Goal: Find specific page/section: Find specific page/section

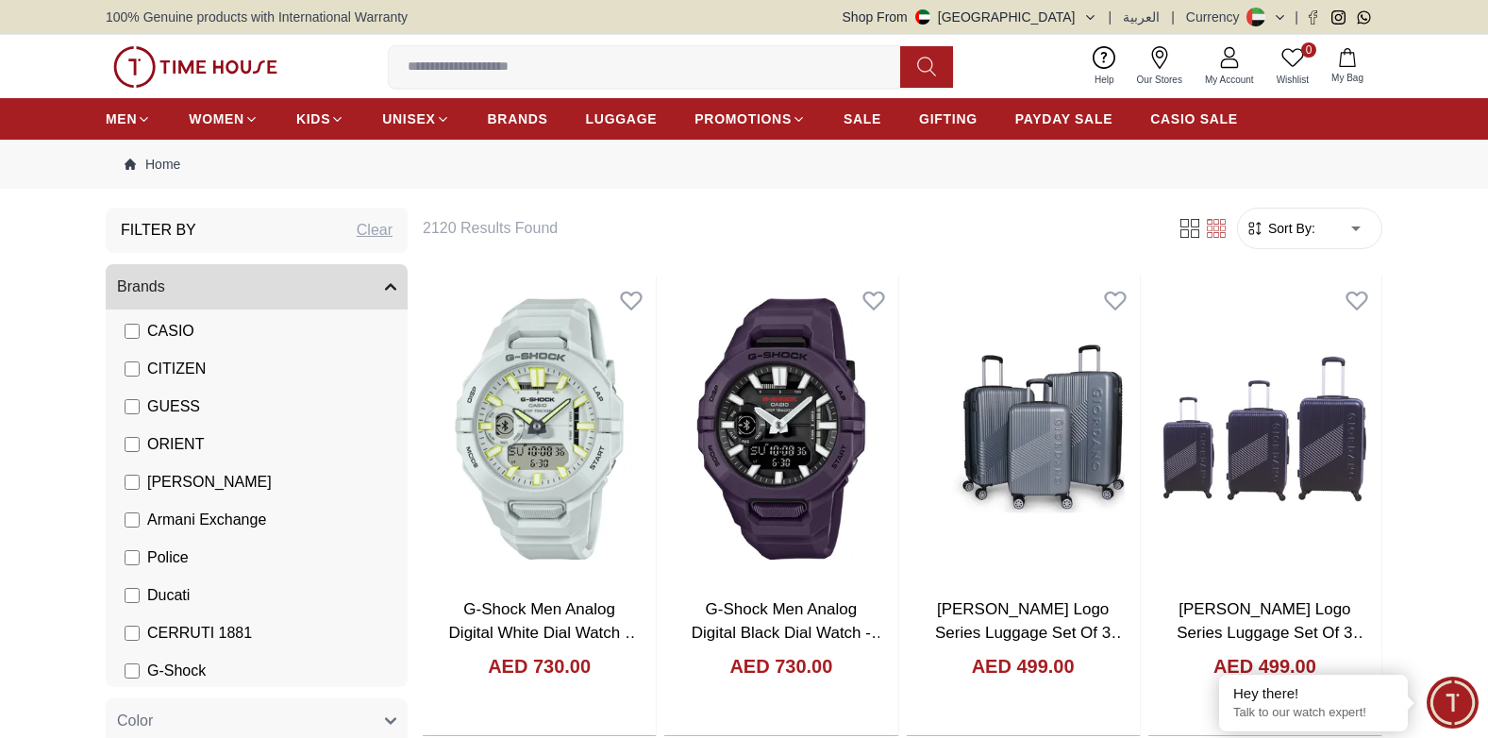
scroll to position [330, 0]
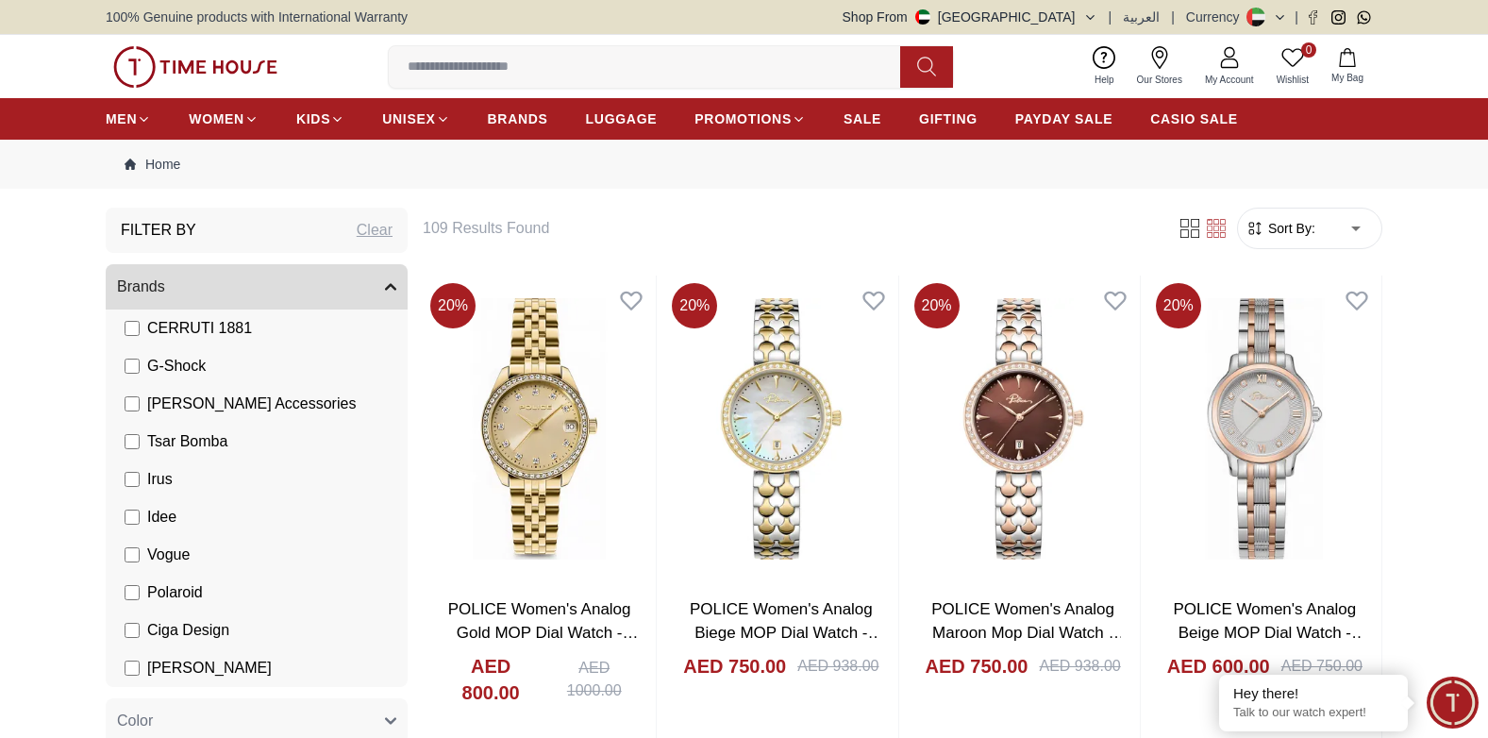
scroll to position [179, 0]
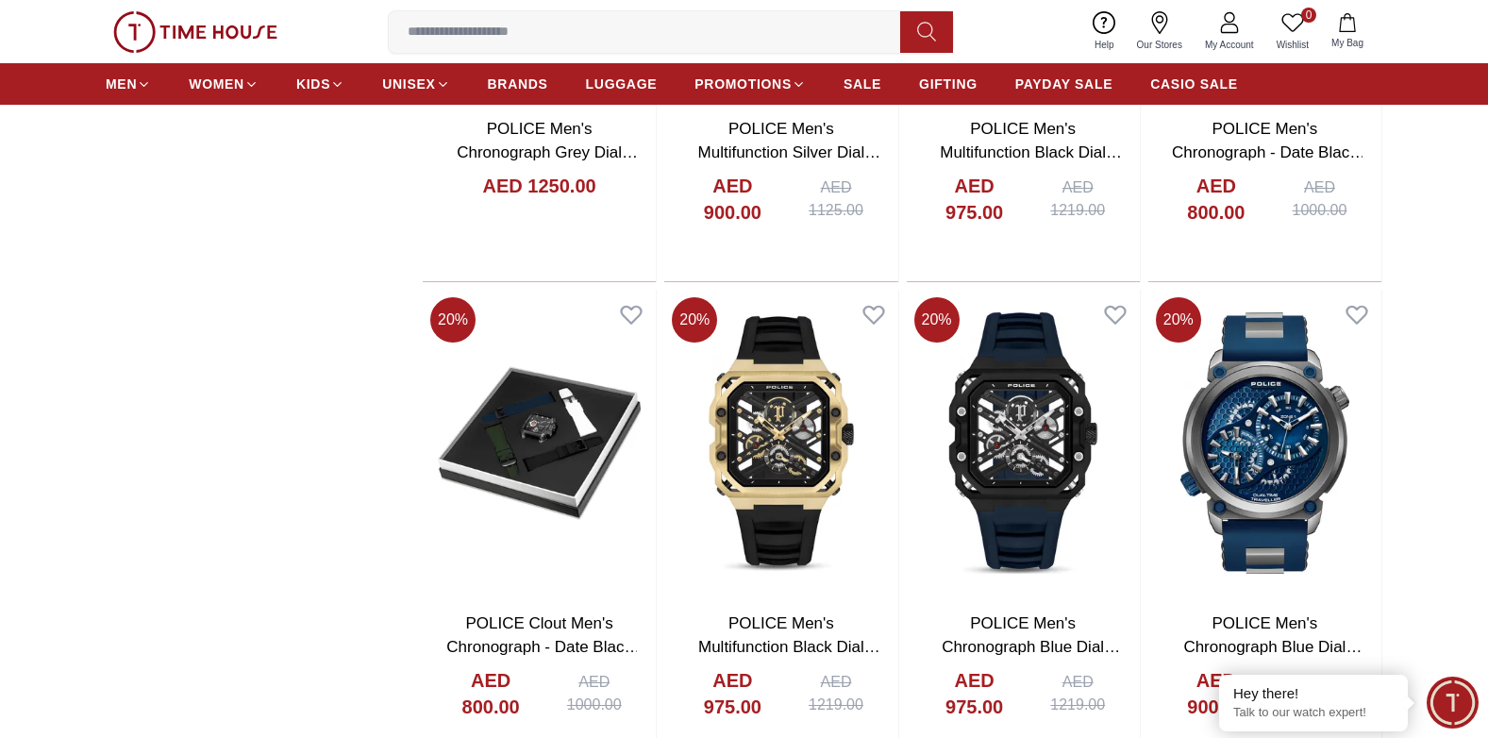
scroll to position [3669, 0]
